Goal: Find specific page/section: Find specific page/section

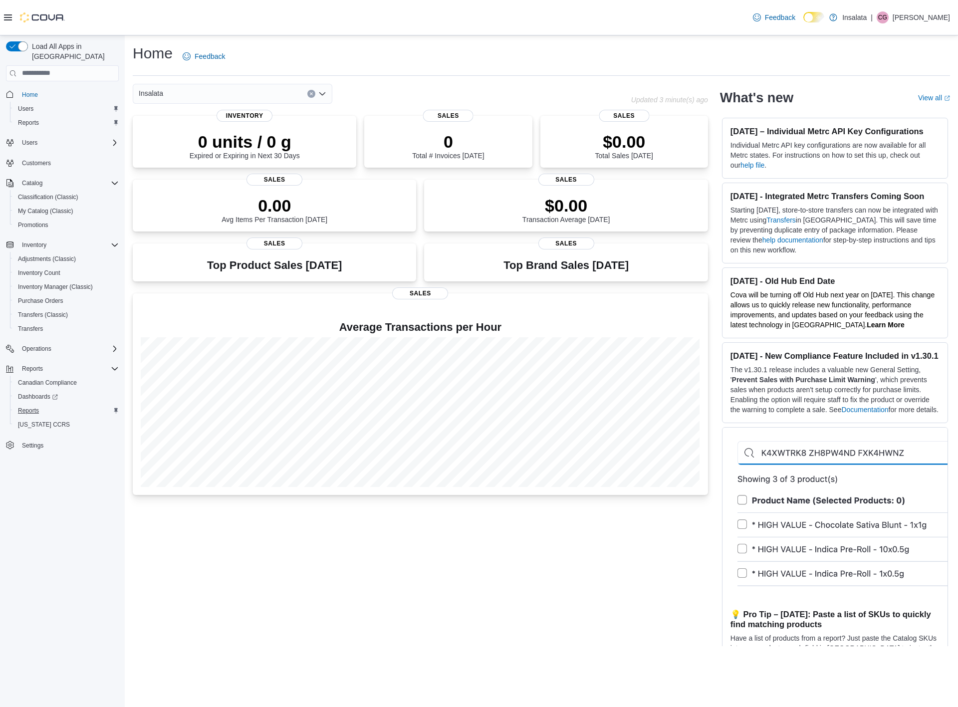
click at [26, 407] on span "Reports" at bounding box center [28, 411] width 21 height 8
